Goal: Task Accomplishment & Management: Use online tool/utility

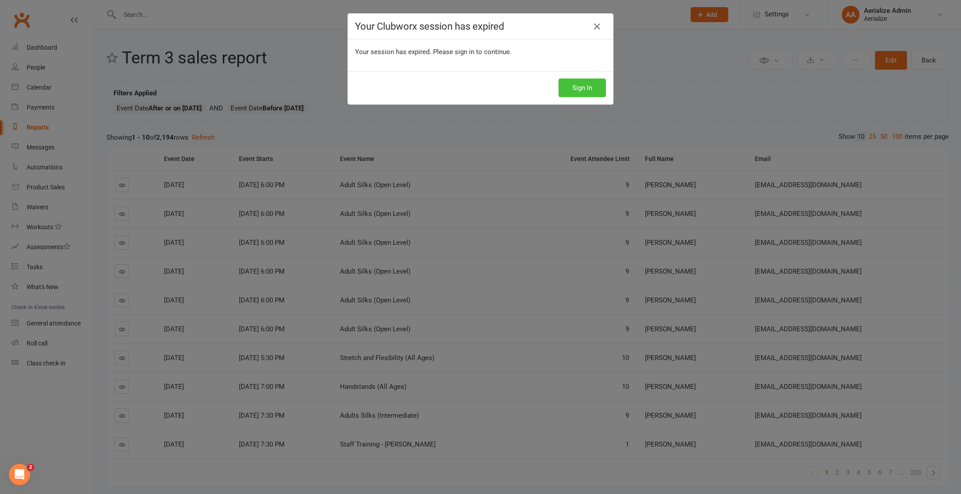
click at [569, 87] on button "Sign In" at bounding box center [581, 87] width 47 height 19
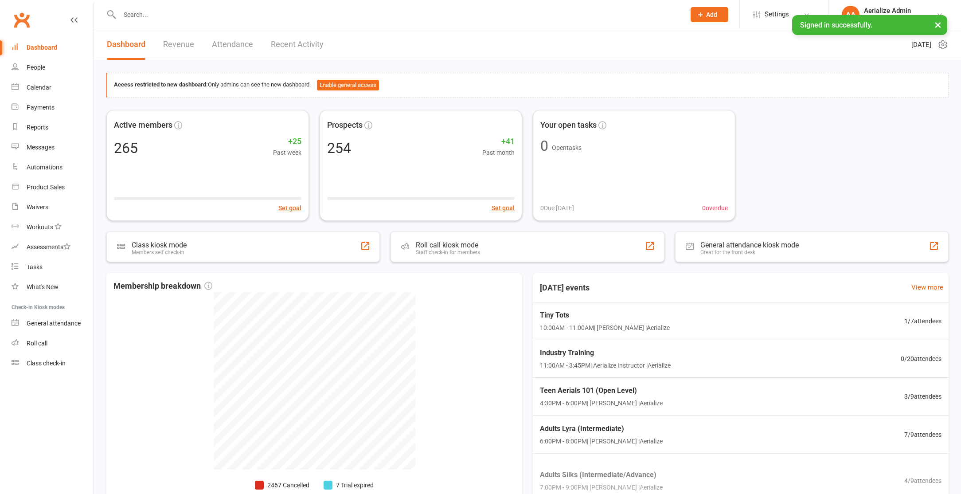
click at [210, 17] on input "text" at bounding box center [398, 14] width 562 height 12
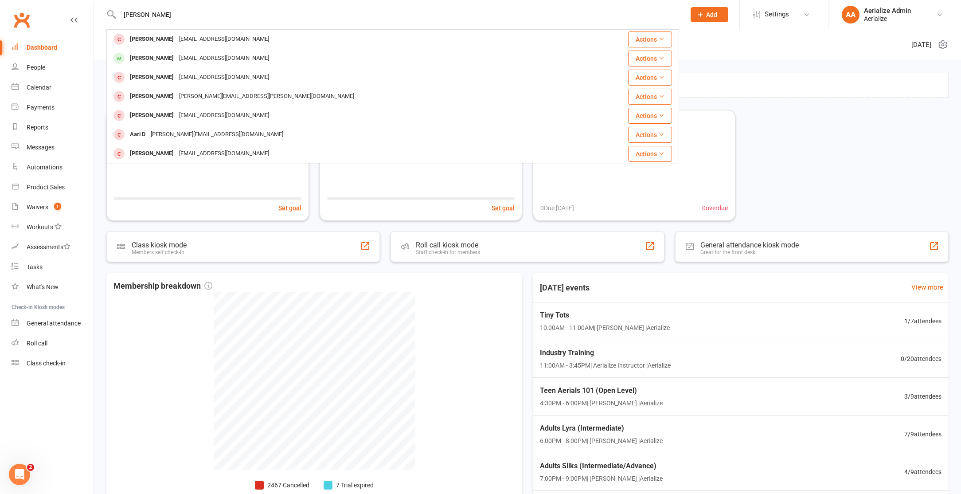
type input "danica lani"
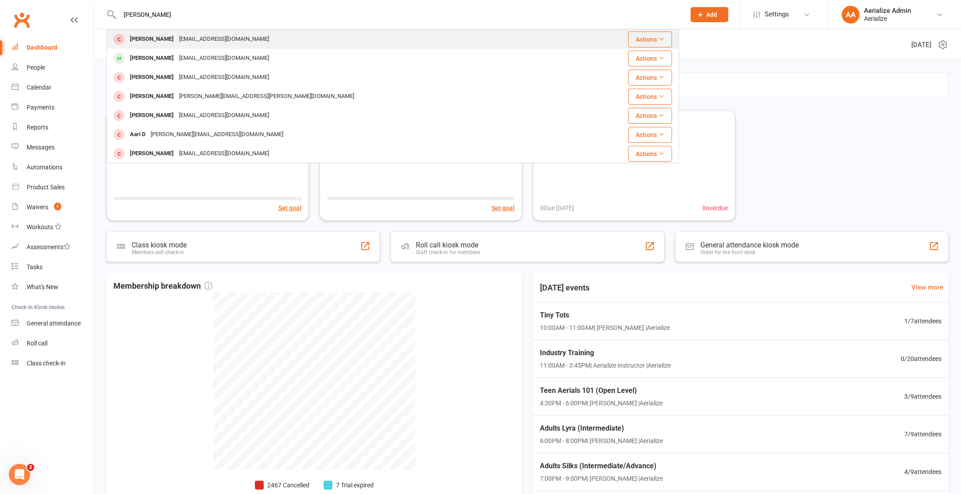
click at [157, 37] on div "Danica Lani" at bounding box center [151, 39] width 49 height 13
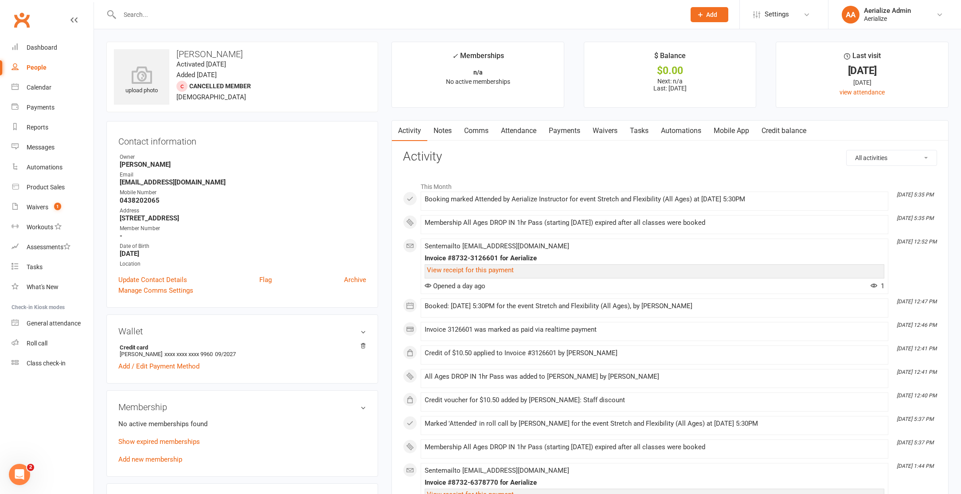
click at [182, 16] on input "text" at bounding box center [398, 14] width 562 height 12
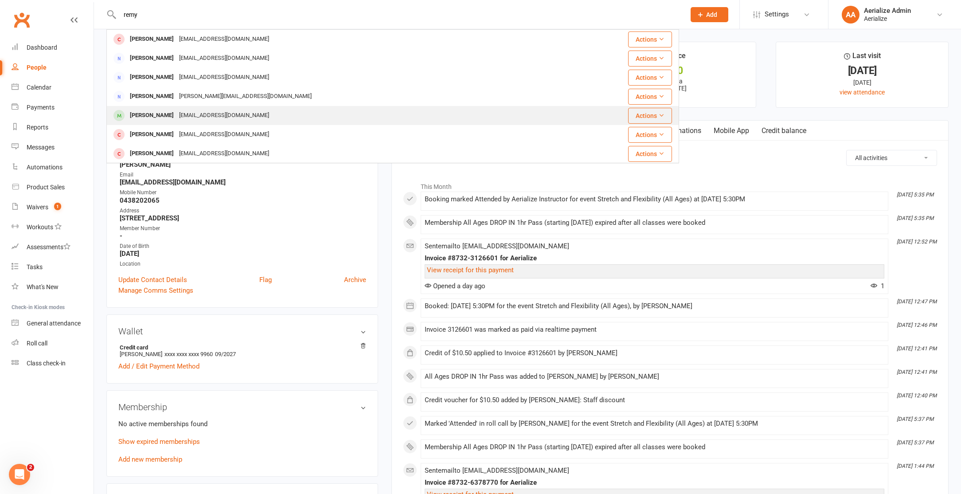
type input "remy"
click at [200, 115] on div "z_mit22@outlook.com" at bounding box center [223, 115] width 95 height 13
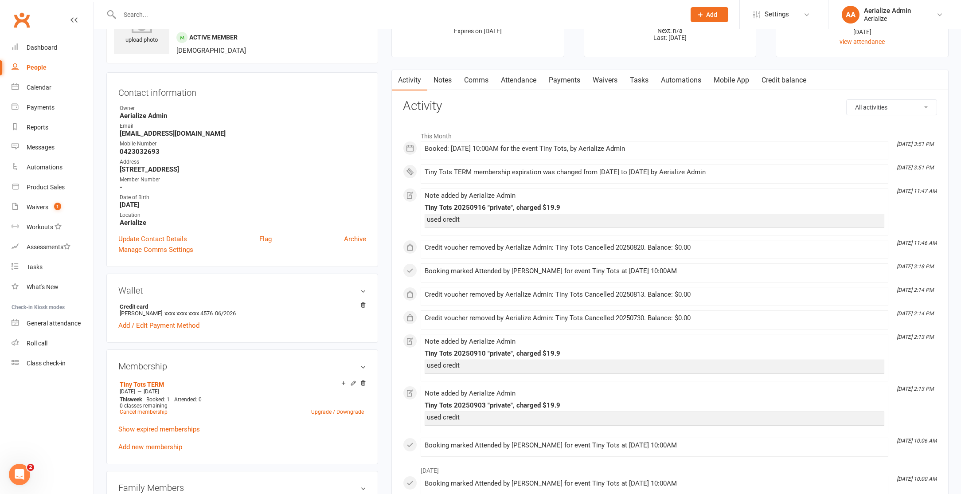
scroll to position [56, 0]
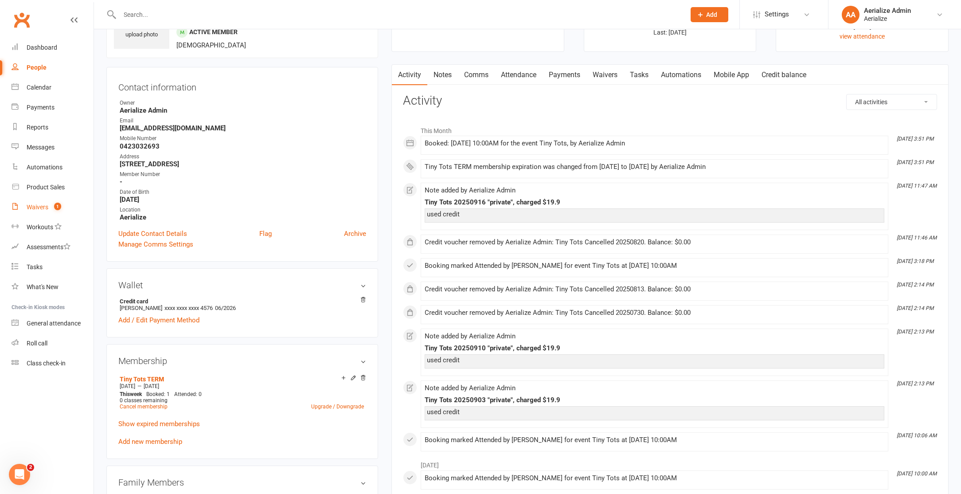
click at [31, 209] on div "Waivers" at bounding box center [38, 206] width 22 height 7
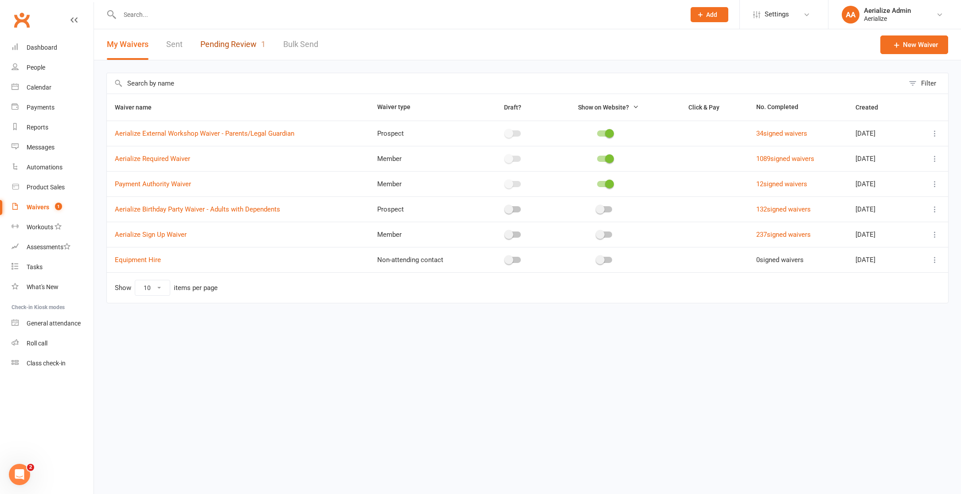
click at [231, 41] on link "Pending Review 1" at bounding box center [232, 44] width 65 height 31
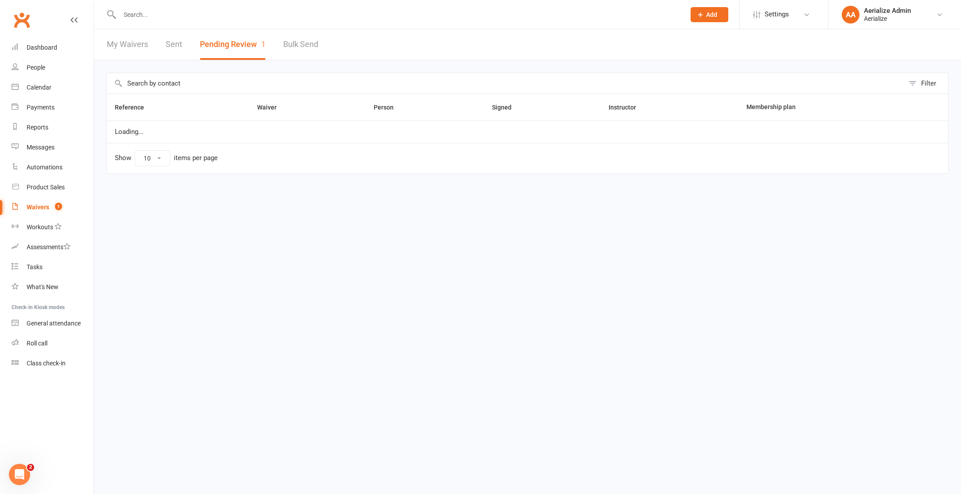
select select "100"
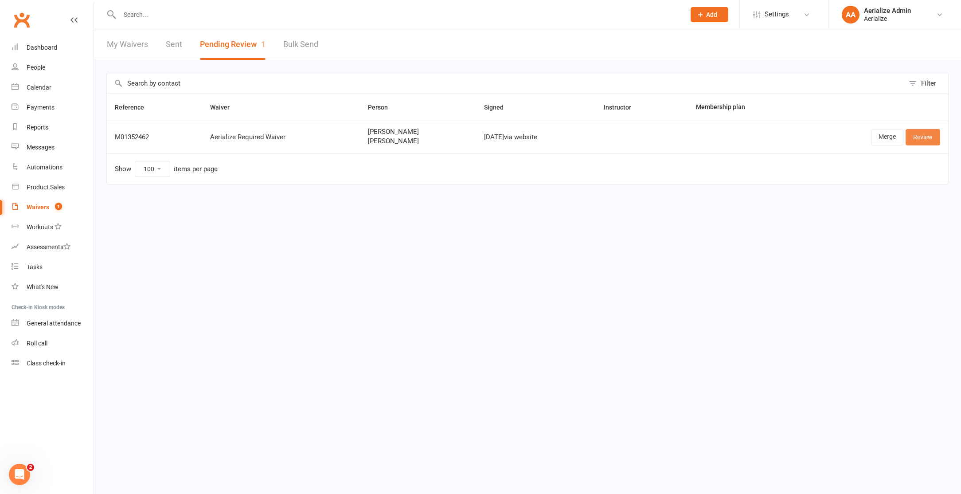
click at [924, 140] on link "Review" at bounding box center [922, 137] width 35 height 16
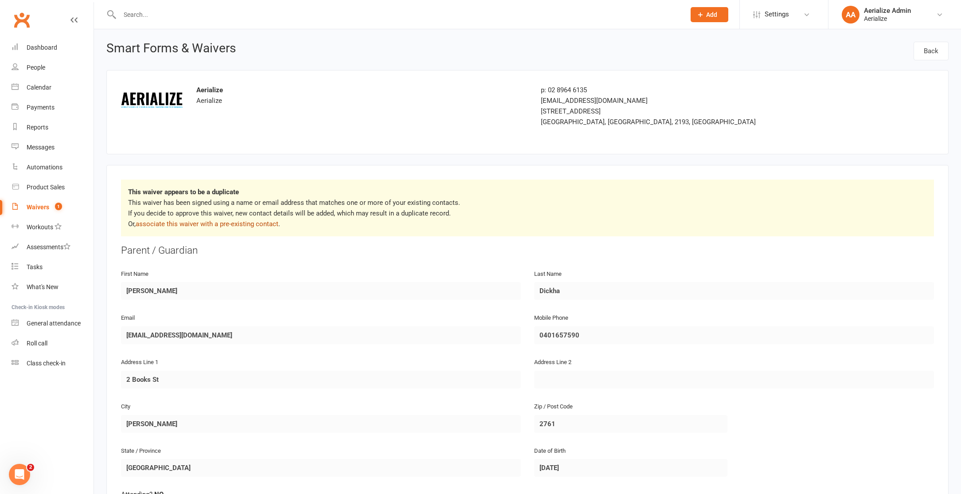
click at [181, 226] on link "associate this waiver with a pre-existing contact" at bounding box center [207, 224] width 143 height 8
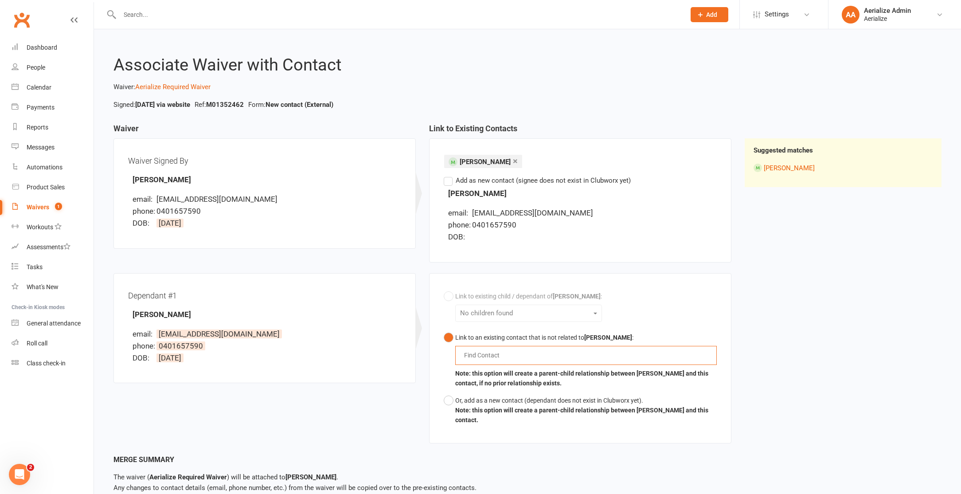
click at [490, 352] on input "text" at bounding box center [483, 355] width 41 height 11
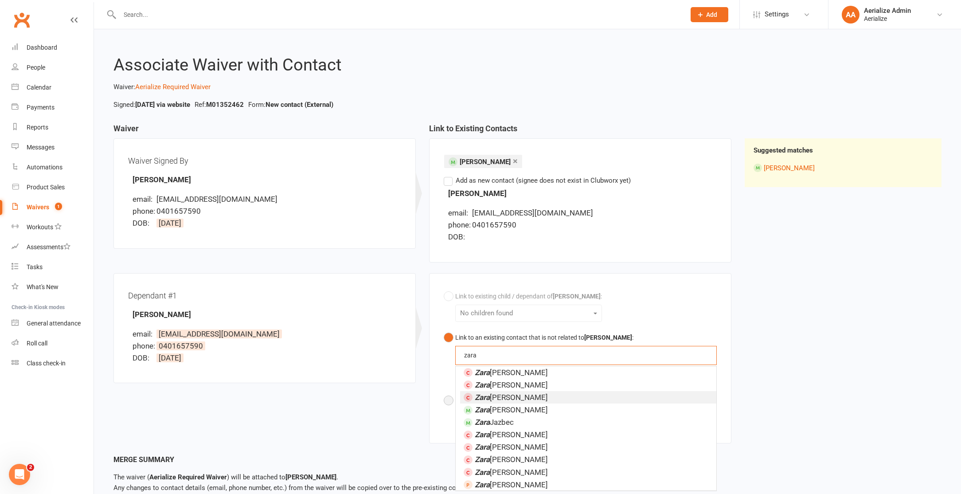
type input "zara"
click at [449, 401] on button "Or, add as a new contact (dependant does not exist in Clubworx yet). Note: this…" at bounding box center [580, 410] width 273 height 37
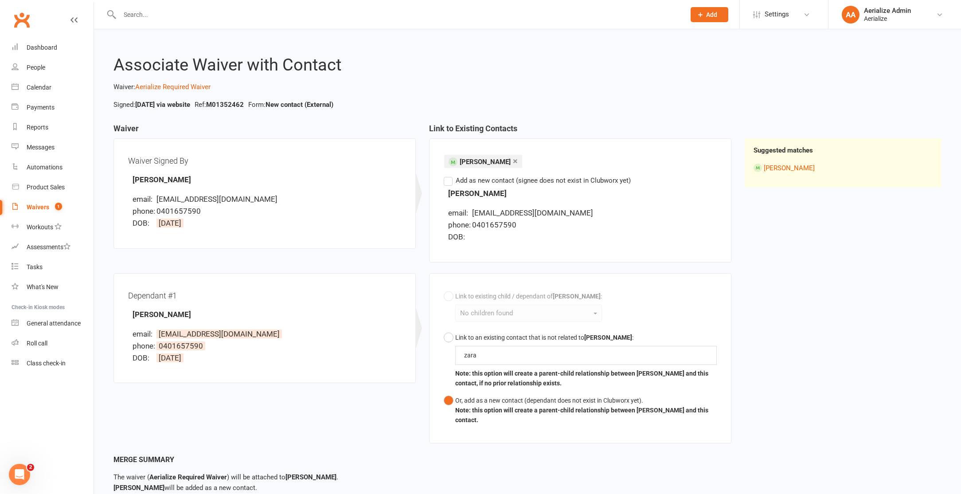
scroll to position [62, 0]
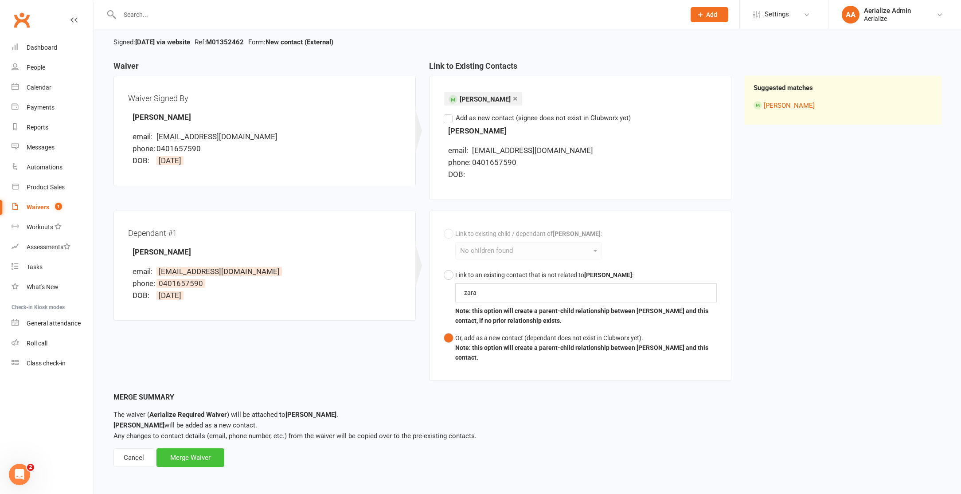
click at [195, 461] on div "Merge Waiver" at bounding box center [190, 457] width 68 height 19
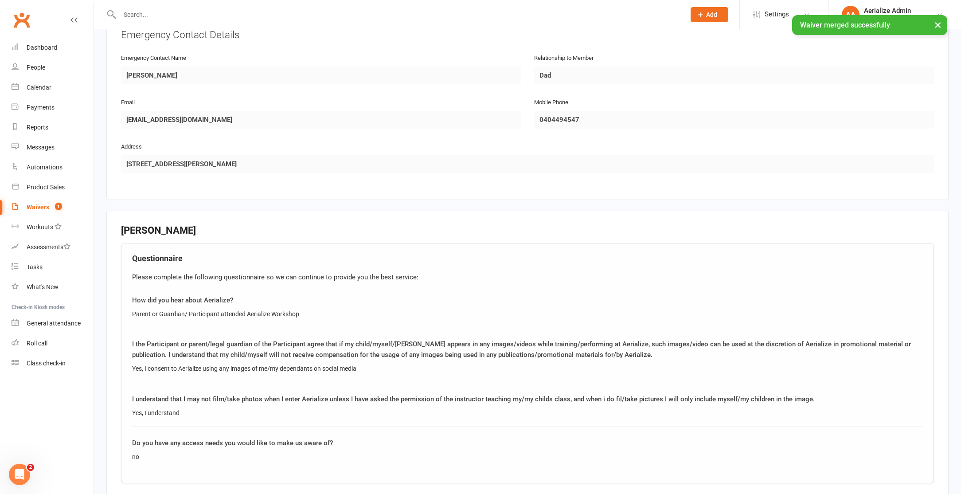
scroll to position [938, 0]
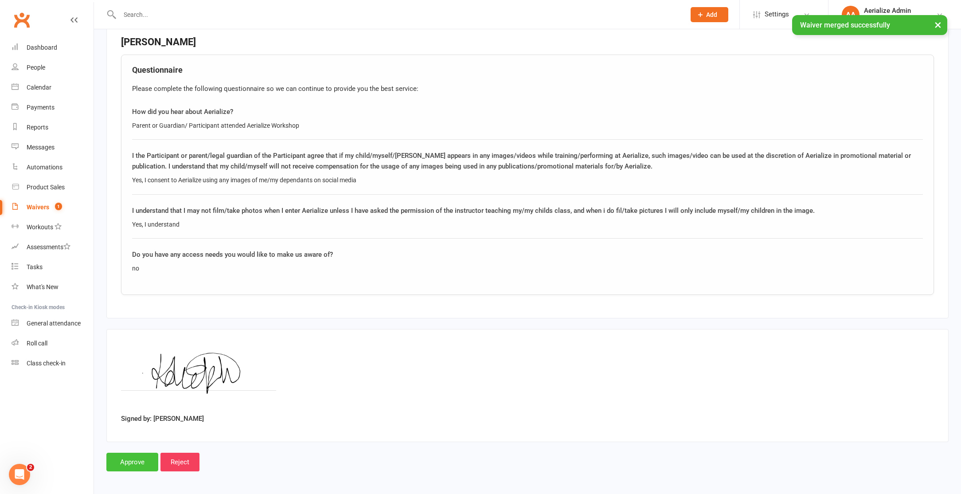
click at [107, 460] on input "Approve" at bounding box center [132, 461] width 52 height 19
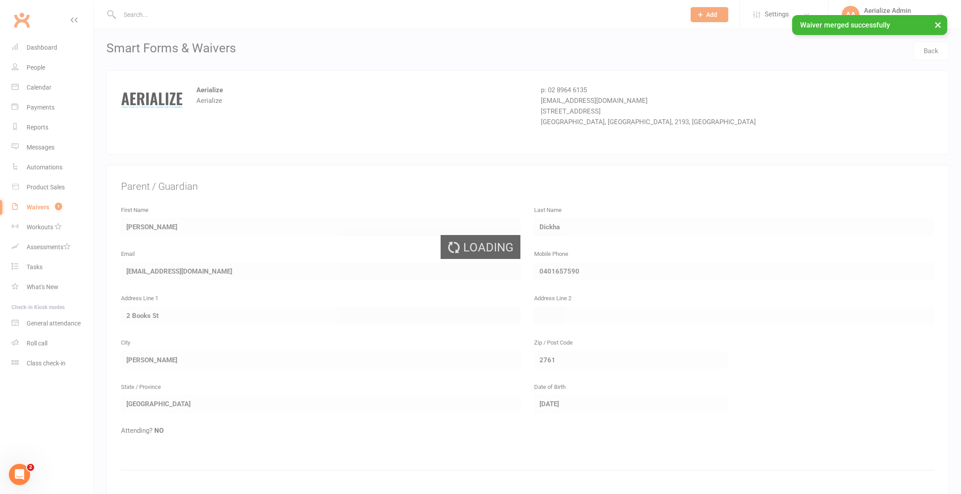
select select "100"
